Goal: Transaction & Acquisition: Purchase product/service

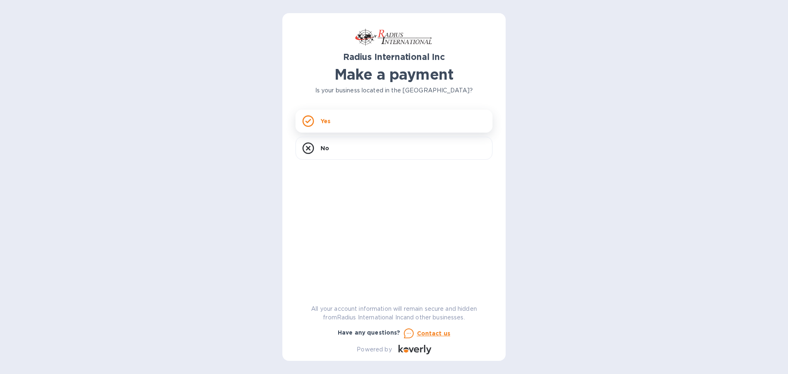
click at [318, 123] on div "Yes" at bounding box center [393, 121] width 197 height 23
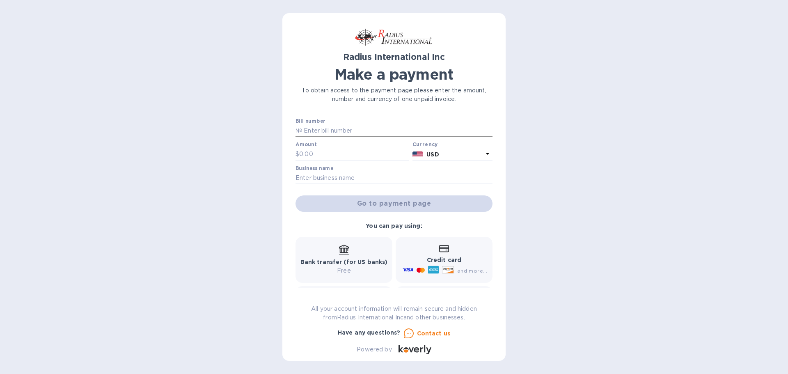
click at [314, 131] on input "text" at bounding box center [397, 131] width 190 height 12
type input "SAI00097705"
click at [330, 154] on input "text" at bounding box center [354, 154] width 110 height 12
type input "4,368.86"
click at [327, 174] on input "text" at bounding box center [393, 178] width 197 height 12
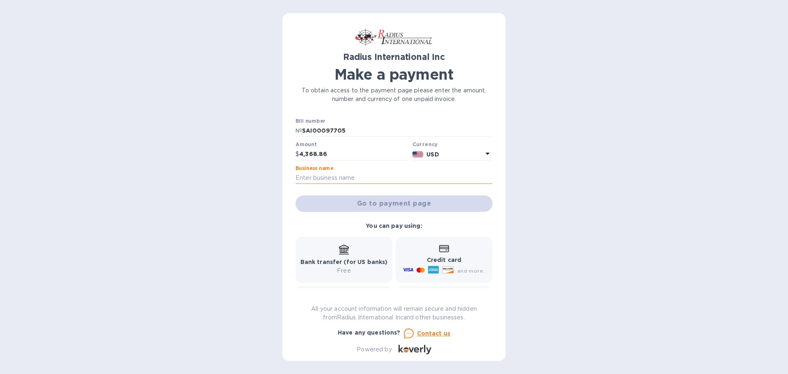
type input "Zim Sailing"
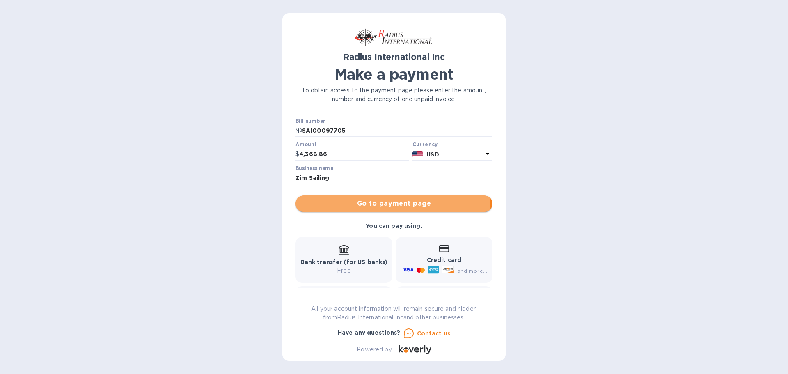
click at [350, 209] on button "Go to payment page" at bounding box center [393, 203] width 197 height 16
